Goal: Task Accomplishment & Management: Complete application form

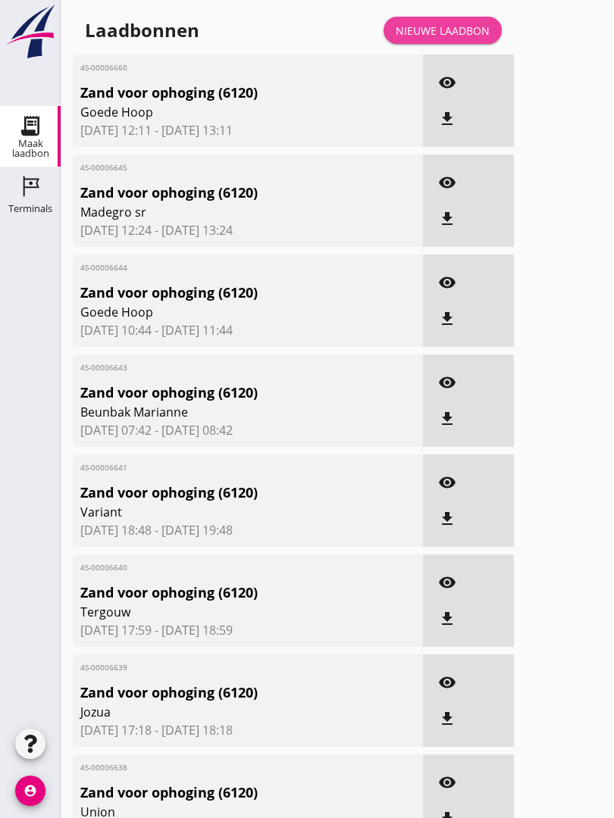
click at [461, 34] on link "Nieuwe laadbon" at bounding box center [442, 30] width 118 height 27
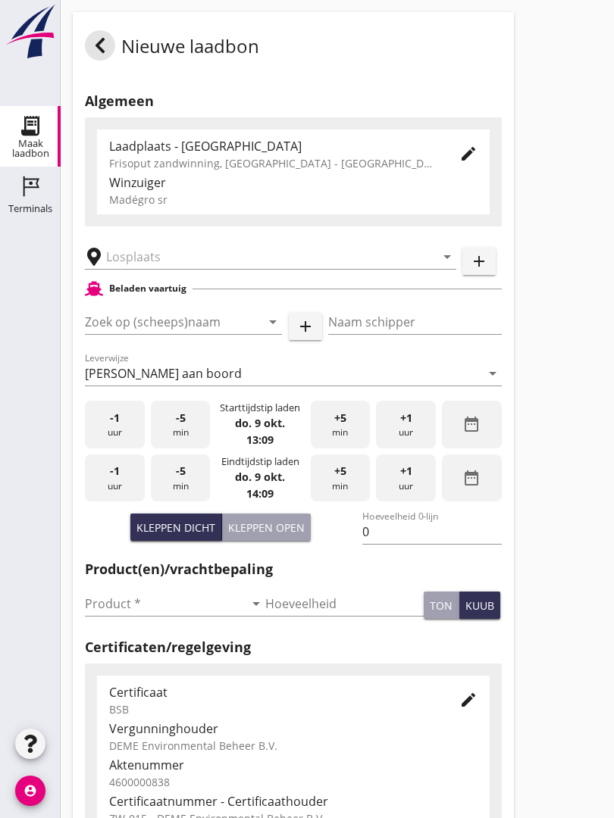
click at [187, 269] on input "text" at bounding box center [260, 257] width 308 height 24
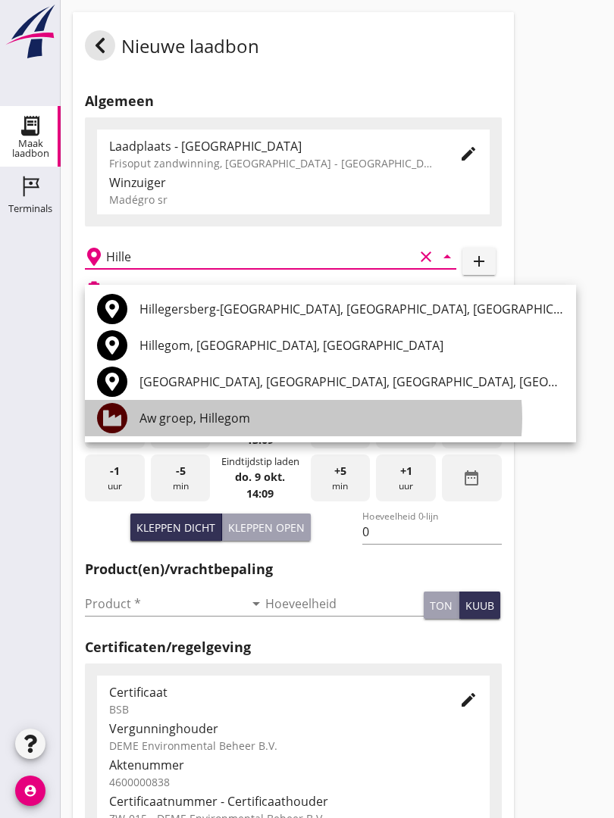
click at [244, 407] on div "Aw groep, Hillegom" at bounding box center [351, 418] width 424 height 36
type input "Aw groep, Hillegom"
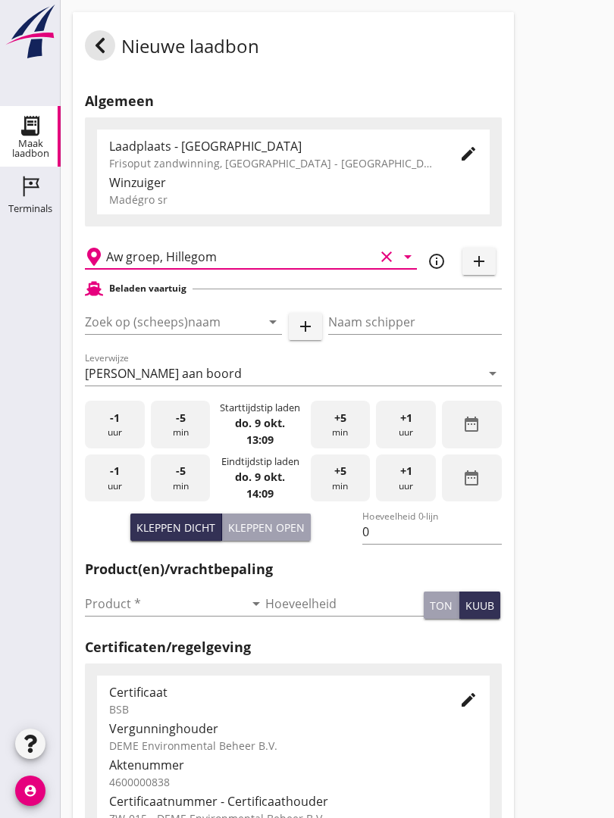
click at [212, 334] on input "Zoek op (scheeps)naam" at bounding box center [162, 322] width 155 height 24
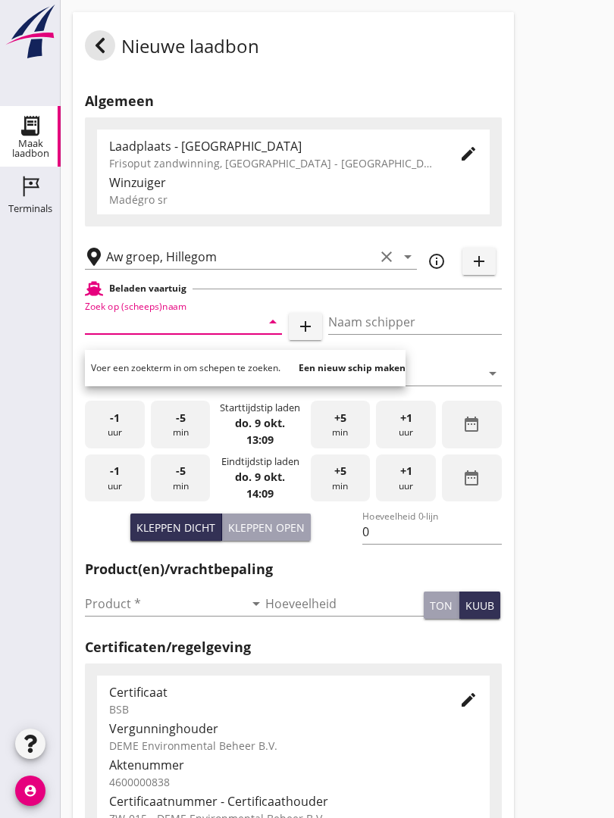
click at [205, 334] on input "Zoek op (scheeps)naam" at bounding box center [162, 322] width 155 height 24
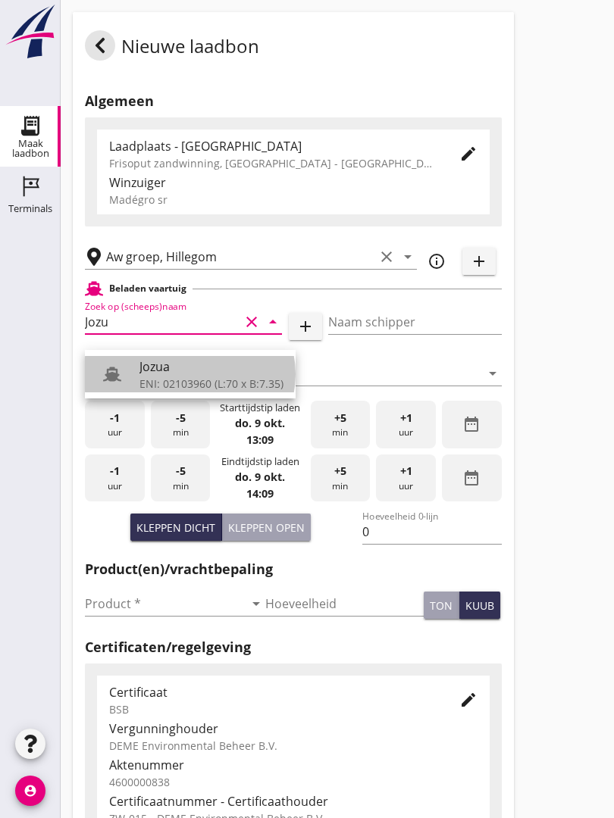
click at [169, 376] on div "ENI: 02103960 (L:70 x B:7.35)" at bounding box center [211, 384] width 144 height 16
type input "Jozua"
type input "[PERSON_NAME]"
type input "536"
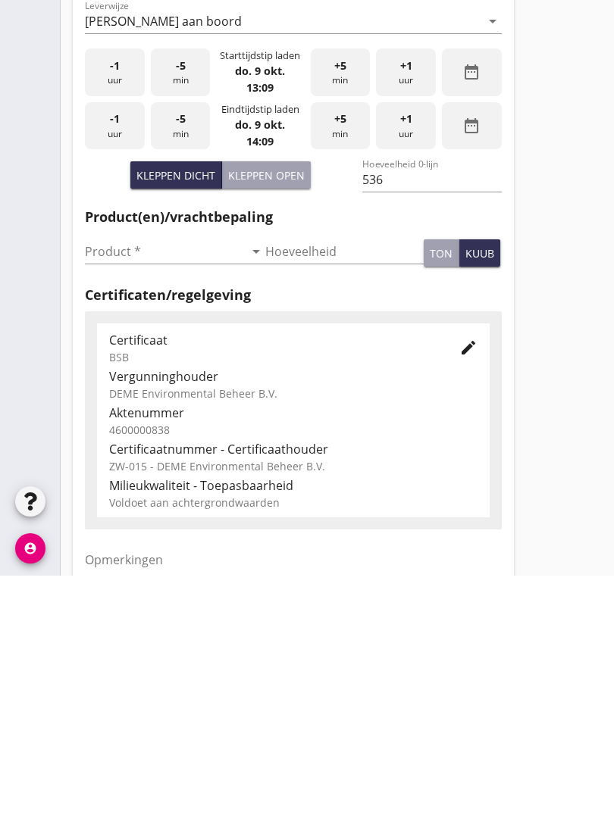
scroll to position [115, 0]
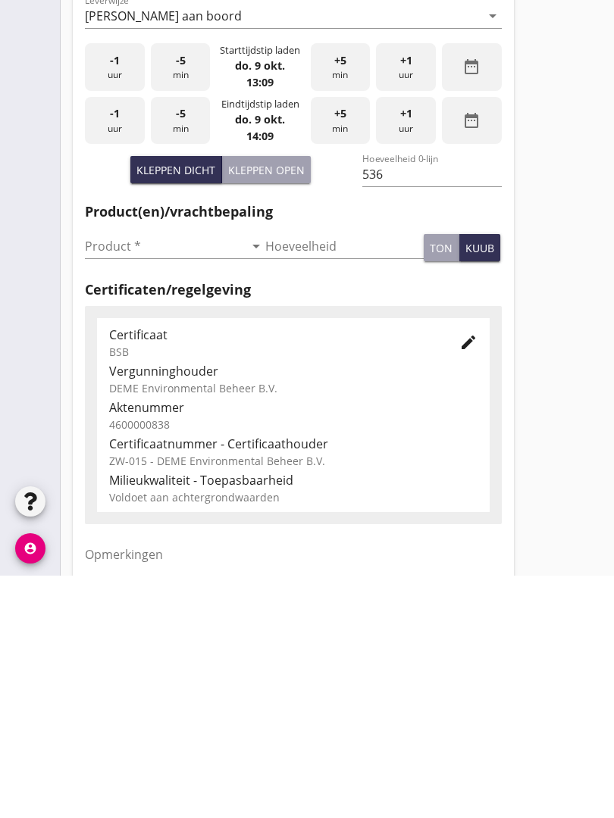
click at [114, 477] on input "Product *" at bounding box center [164, 489] width 159 height 24
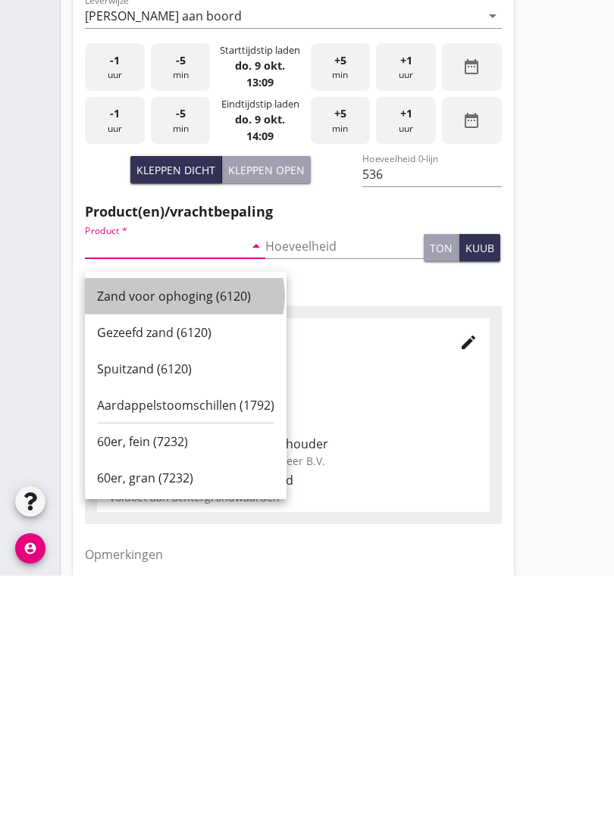
click at [183, 530] on div "Zand voor ophoging (6120)" at bounding box center [185, 539] width 177 height 18
type input "Zand voor ophoging (6120)"
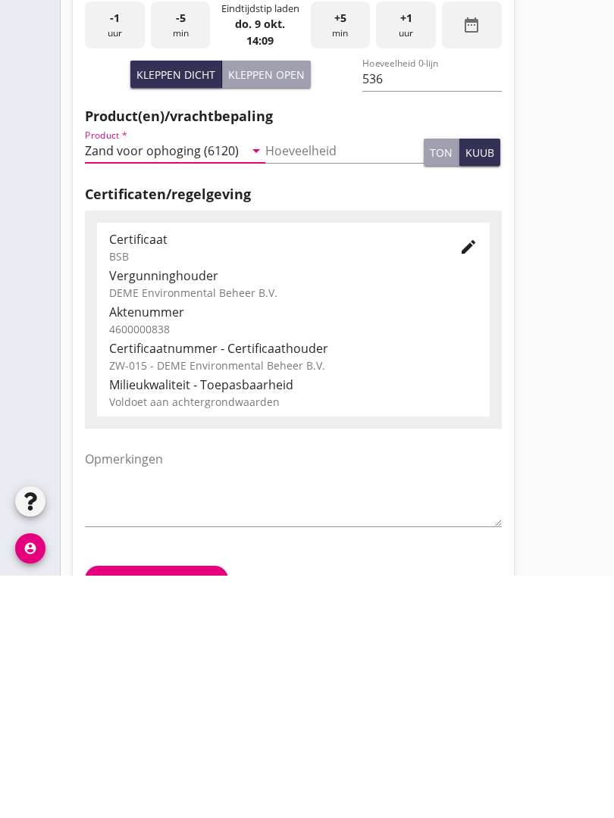
scroll to position [265, 0]
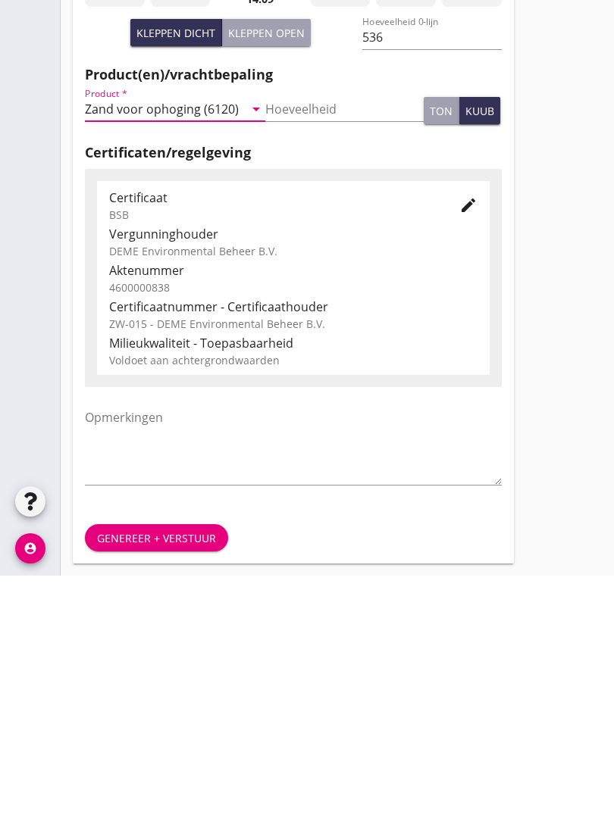
click at [147, 767] on button "Genereer + verstuur" at bounding box center [156, 780] width 143 height 27
